Goal: Answer question/provide support

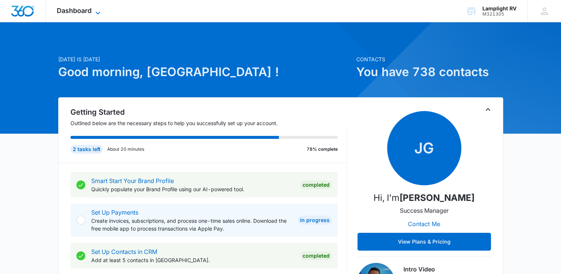
click at [94, 12] on icon at bounding box center [97, 13] width 9 height 9
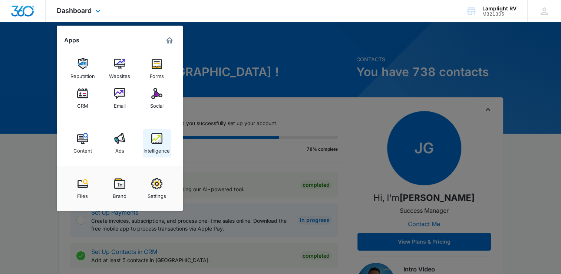
click at [160, 154] on link "Intelligence" at bounding box center [157, 143] width 28 height 28
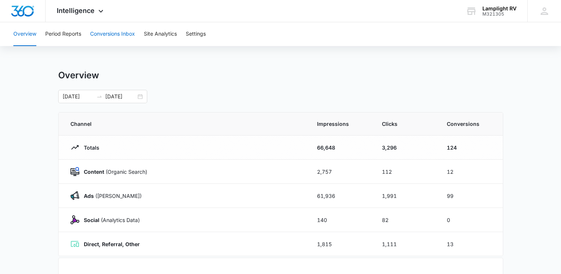
click at [108, 33] on button "Conversions Inbox" at bounding box center [112, 34] width 45 height 24
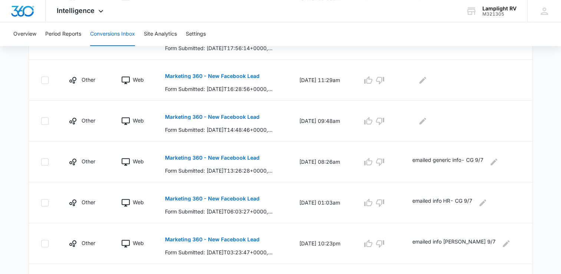
scroll to position [322, 0]
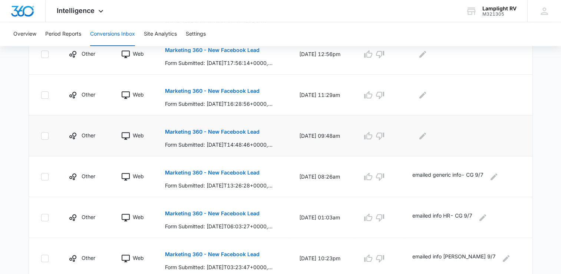
click at [253, 132] on p "Marketing 360 - New Facebook Lead" at bounding box center [212, 131] width 95 height 5
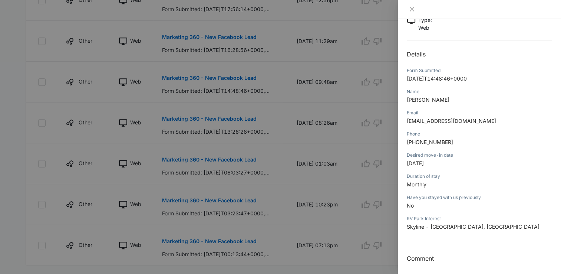
scroll to position [54, 0]
click at [413, 9] on icon "close" at bounding box center [412, 9] width 6 height 6
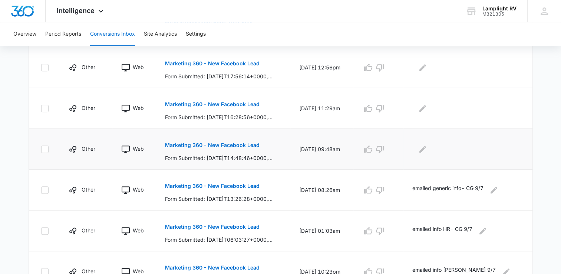
scroll to position [309, 0]
click at [427, 148] on icon "Edit Comments" at bounding box center [423, 149] width 9 height 9
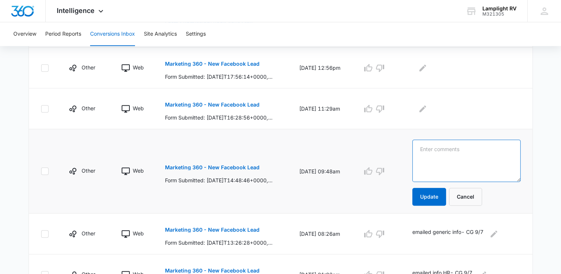
click at [484, 169] on textarea at bounding box center [467, 161] width 108 height 42
type textarea "sent email - CG 9/8"
click at [439, 196] on button "Update" at bounding box center [430, 197] width 34 height 18
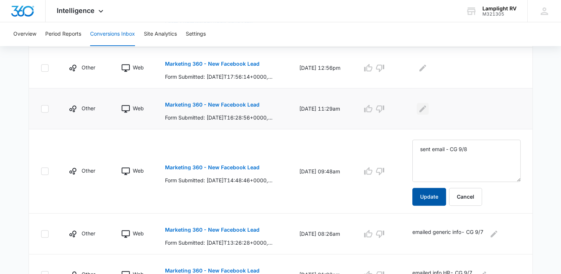
scroll to position [285, 0]
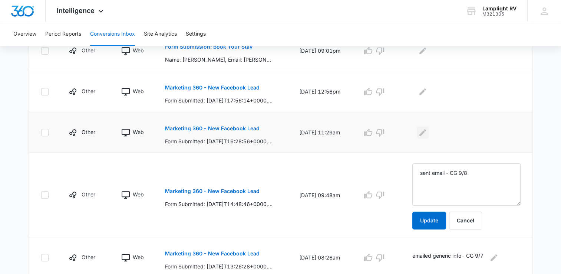
click at [427, 134] on icon "Edit Comments" at bounding box center [423, 132] width 9 height 9
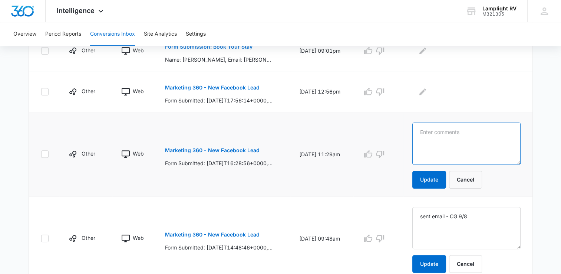
click at [466, 144] on textarea at bounding box center [467, 143] width 108 height 42
type textarea "e"
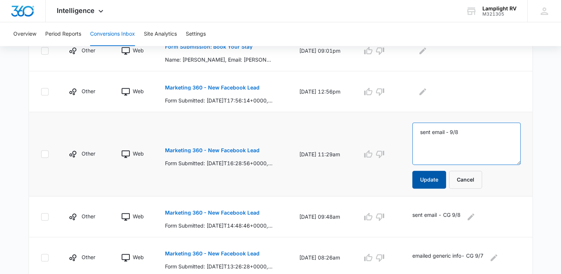
type textarea "sent email - 9/8"
click at [439, 177] on button "Update" at bounding box center [430, 180] width 34 height 18
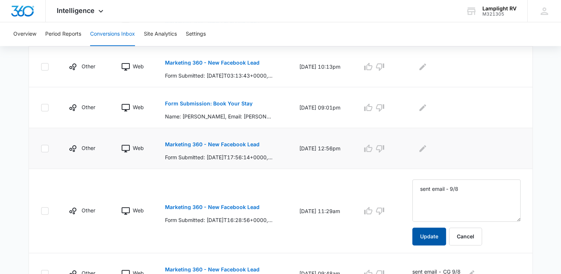
scroll to position [227, 0]
click at [435, 154] on td at bounding box center [468, 149] width 129 height 41
click at [427, 151] on icon "Edit Comments" at bounding box center [423, 149] width 9 height 9
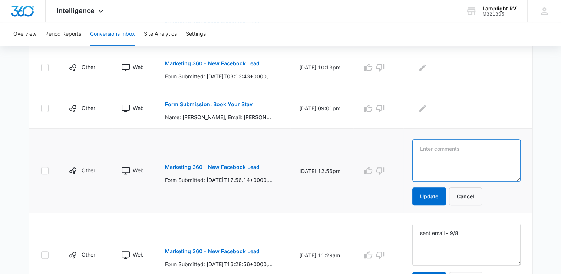
click at [455, 157] on textarea at bounding box center [467, 160] width 108 height 42
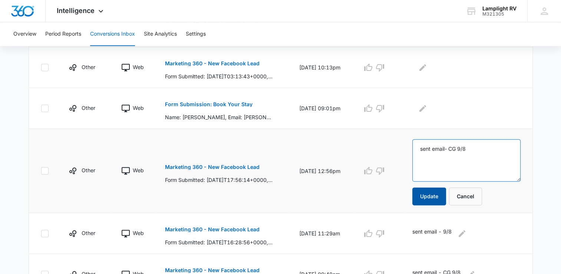
type textarea "sent email- CG 9/8"
click at [442, 198] on button "Update" at bounding box center [430, 196] width 34 height 18
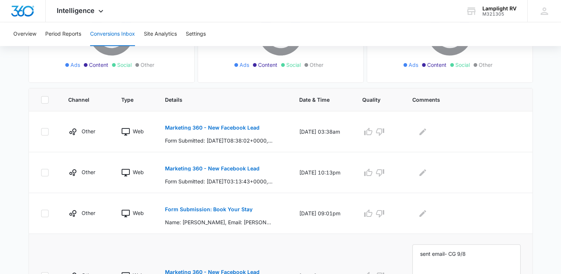
scroll to position [145, 0]
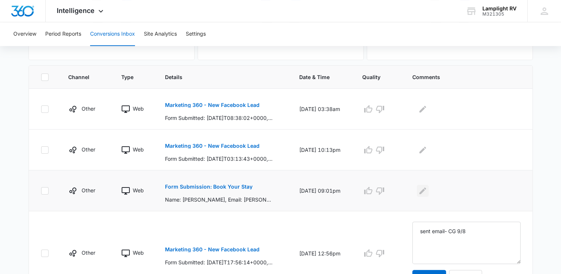
click at [429, 191] on button "Edit Comments" at bounding box center [423, 191] width 12 height 12
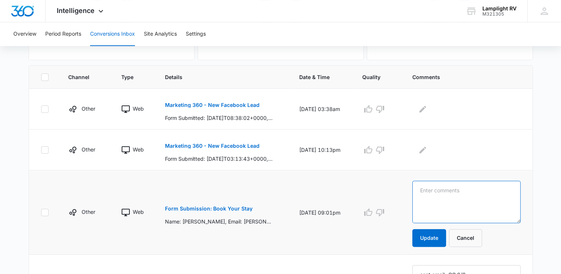
click at [457, 197] on textarea at bounding box center [467, 202] width 108 height 42
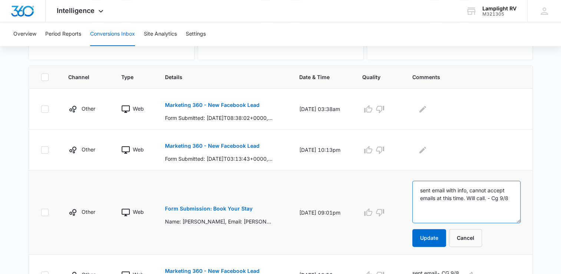
type textarea "sent email with info, cannot accept emails at this time. Will call. - Cg 9/8"
click at [438, 234] on button "Update" at bounding box center [430, 238] width 34 height 18
click at [429, 148] on button "Edit Comments" at bounding box center [423, 150] width 12 height 12
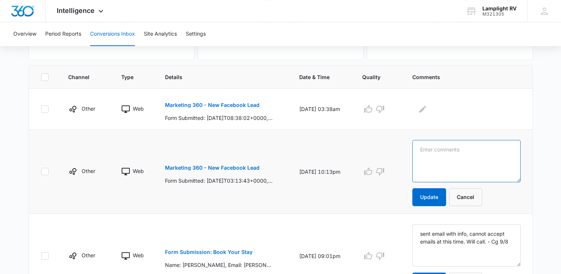
click at [455, 159] on textarea at bounding box center [467, 161] width 108 height 42
type textarea "sent email- CG 9/8"
click at [449, 203] on button "Cancel" at bounding box center [465, 197] width 33 height 18
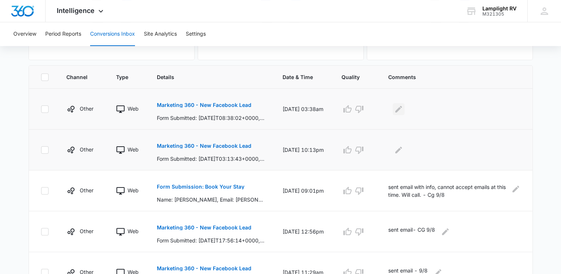
click at [402, 109] on icon "Edit Comments" at bounding box center [399, 108] width 7 height 7
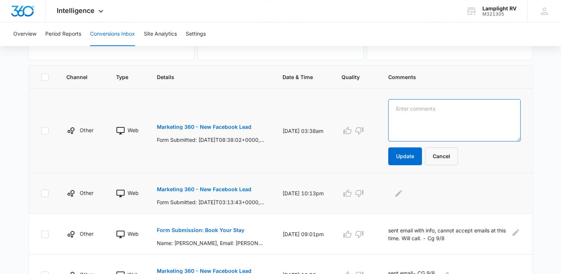
click at [489, 120] on textarea at bounding box center [454, 120] width 132 height 42
type textarea "sent email 9/8 - CG"
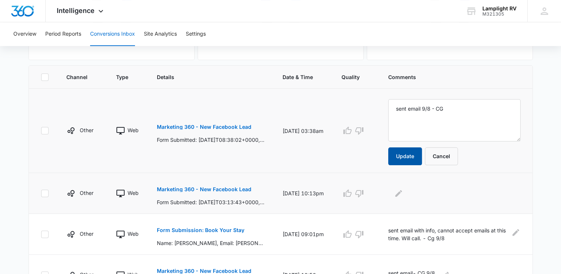
click at [420, 154] on button "Update" at bounding box center [405, 156] width 34 height 18
click at [402, 191] on icon "Edit Comments" at bounding box center [399, 193] width 7 height 7
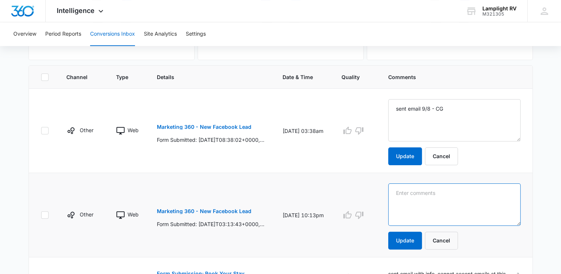
click at [444, 210] on textarea at bounding box center [454, 204] width 132 height 42
type textarea "C"
type textarea "s"
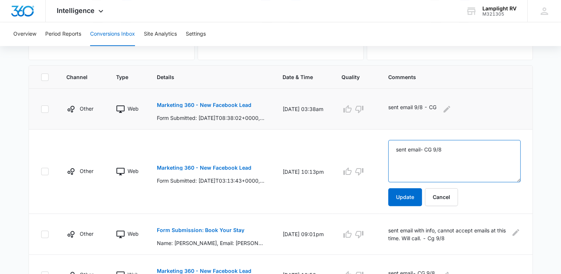
type textarea "sent email- CG 9/8"
click at [412, 193] on button "Update" at bounding box center [405, 197] width 34 height 18
click at [405, 198] on button "Update" at bounding box center [405, 197] width 34 height 18
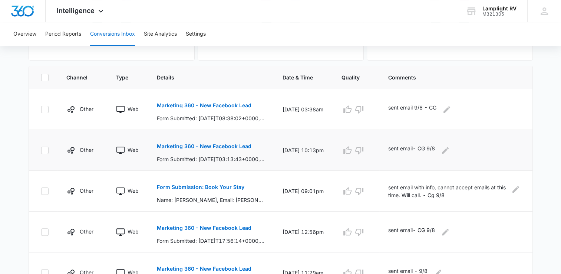
scroll to position [0, 0]
